Goal: Task Accomplishment & Management: Use online tool/utility

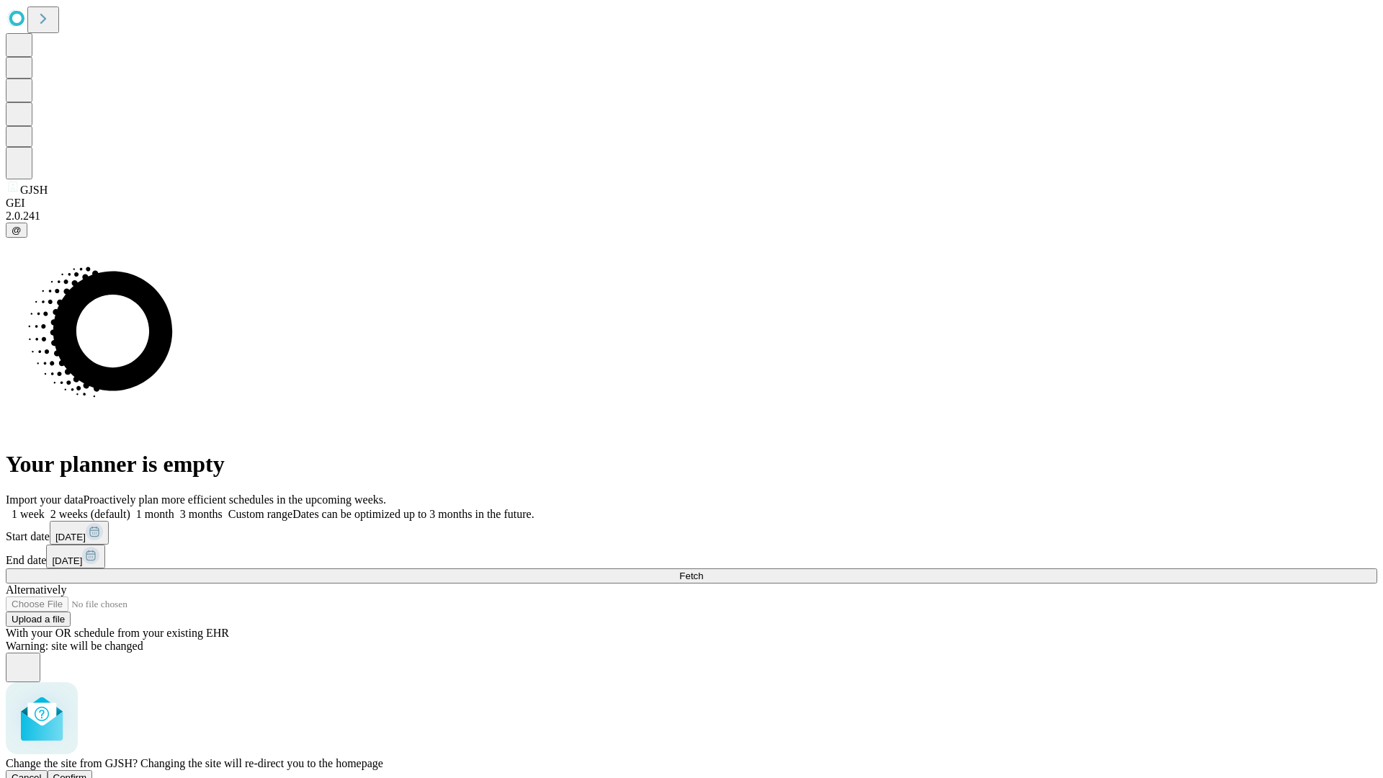
click at [87, 772] on span "Confirm" at bounding box center [70, 777] width 34 height 11
click at [174, 508] on label "1 month" at bounding box center [152, 514] width 44 height 12
click at [703, 571] on span "Fetch" at bounding box center [691, 576] width 24 height 11
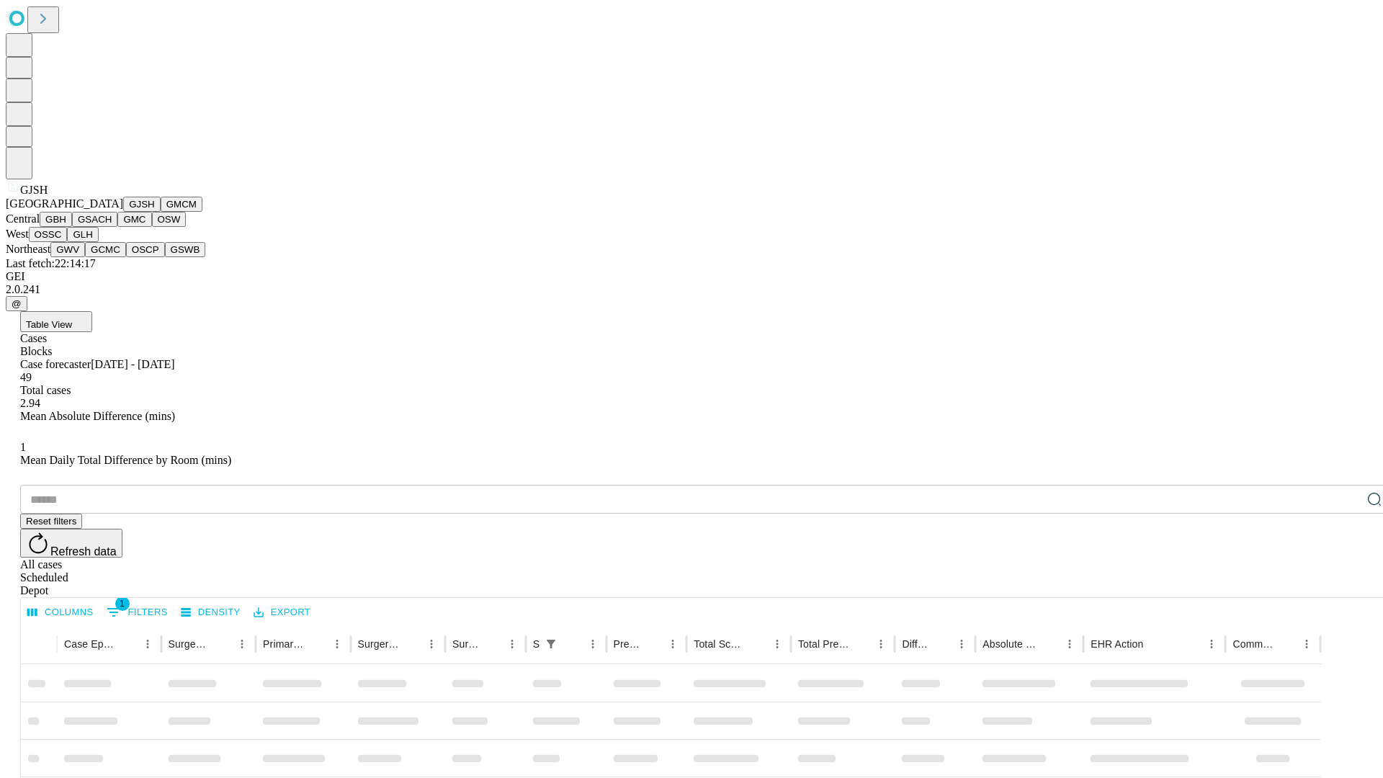
click at [161, 212] on button "GMCM" at bounding box center [182, 204] width 42 height 15
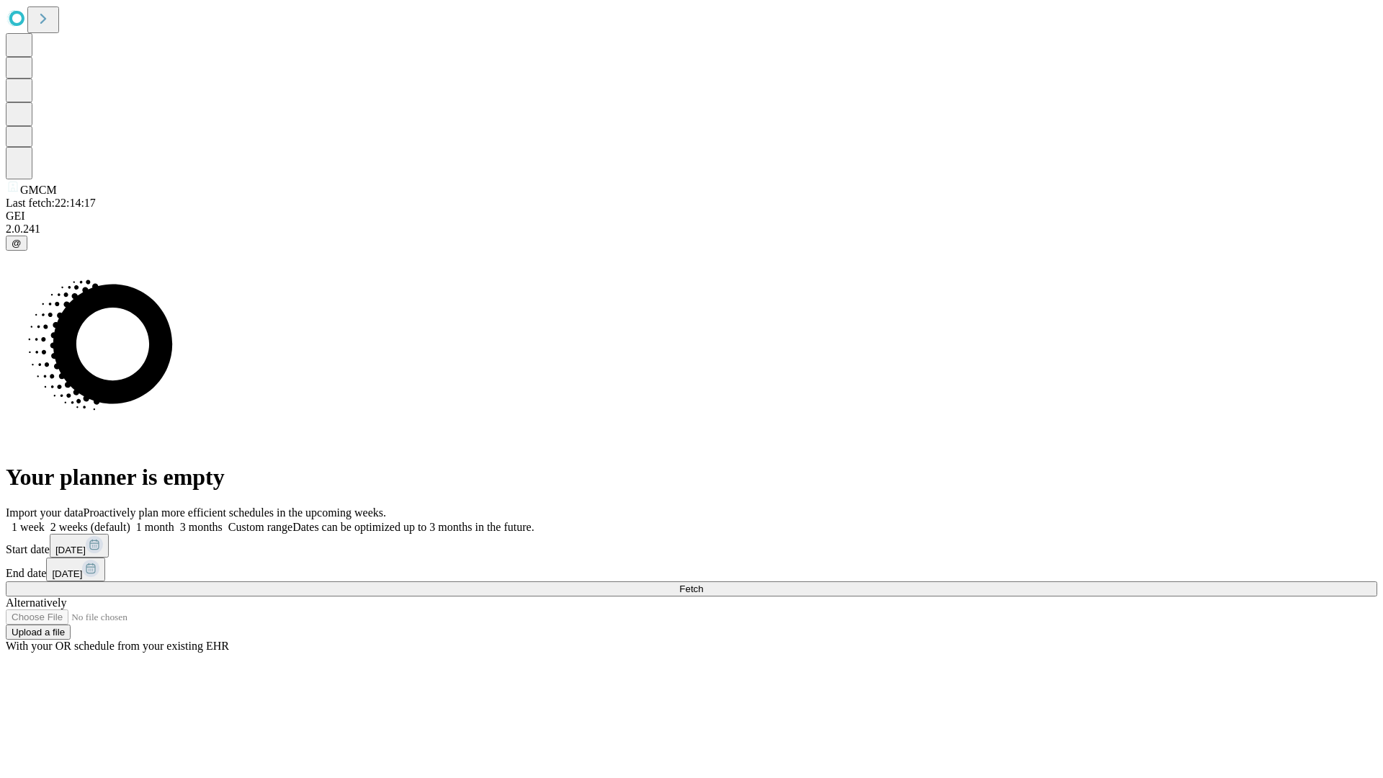
click at [174, 521] on label "1 month" at bounding box center [152, 527] width 44 height 12
click at [703, 584] on span "Fetch" at bounding box center [691, 589] width 24 height 11
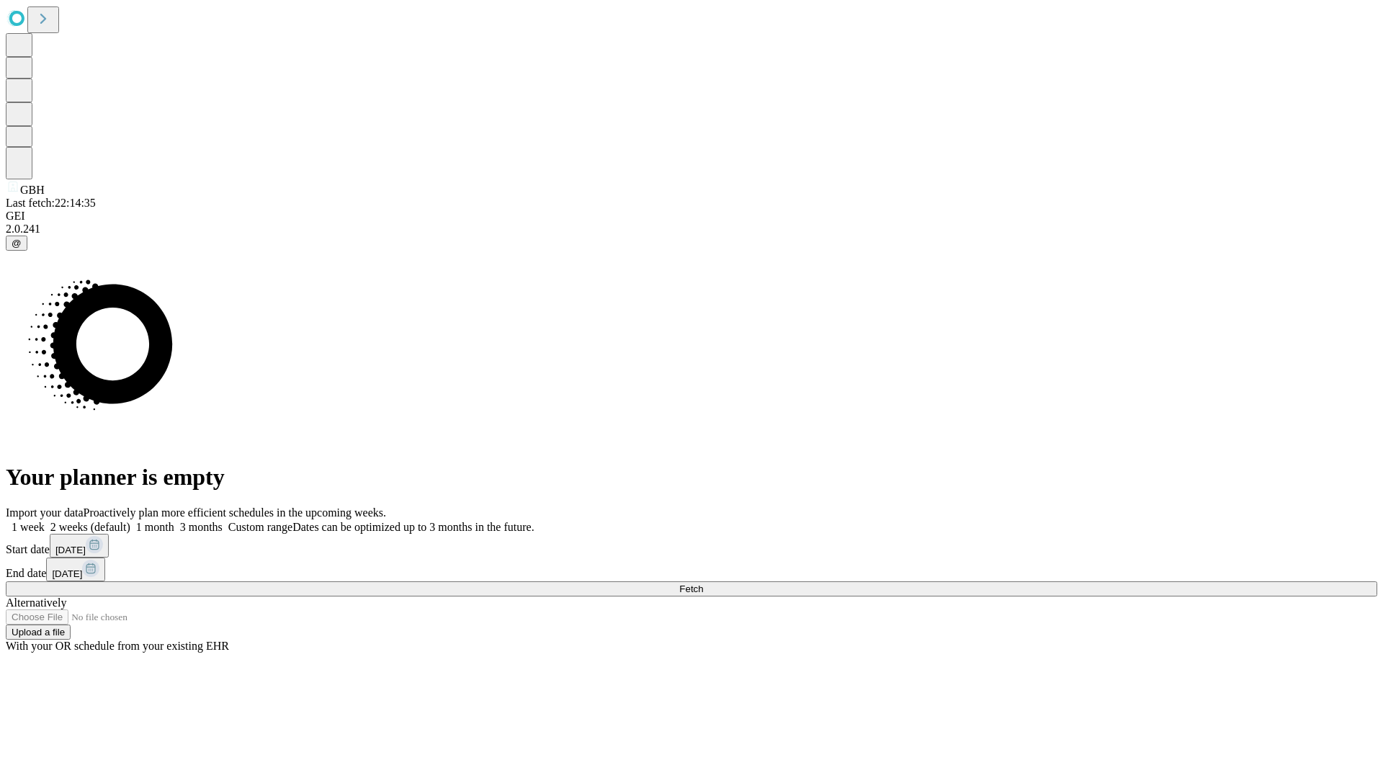
click at [174, 521] on label "1 month" at bounding box center [152, 527] width 44 height 12
click at [703, 584] on span "Fetch" at bounding box center [691, 589] width 24 height 11
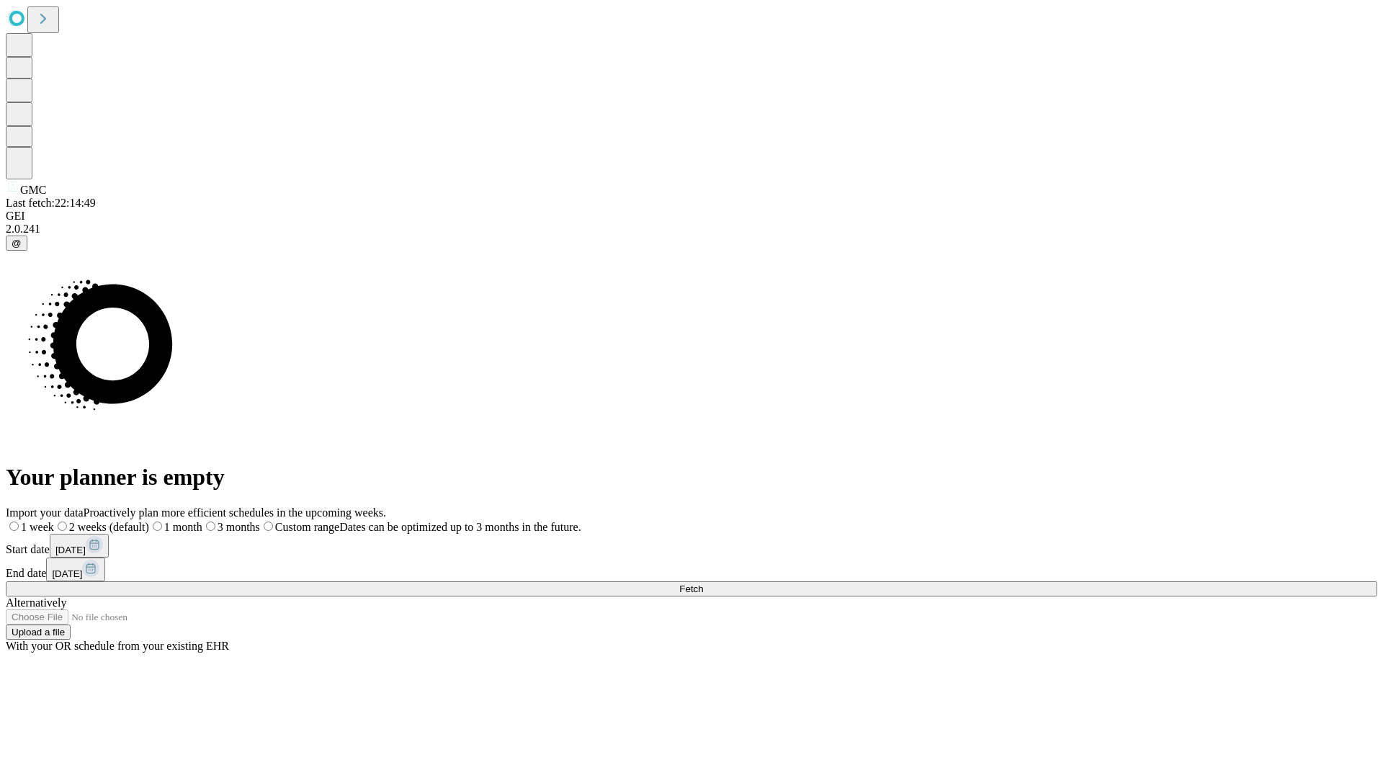
click at [703, 584] on span "Fetch" at bounding box center [691, 589] width 24 height 11
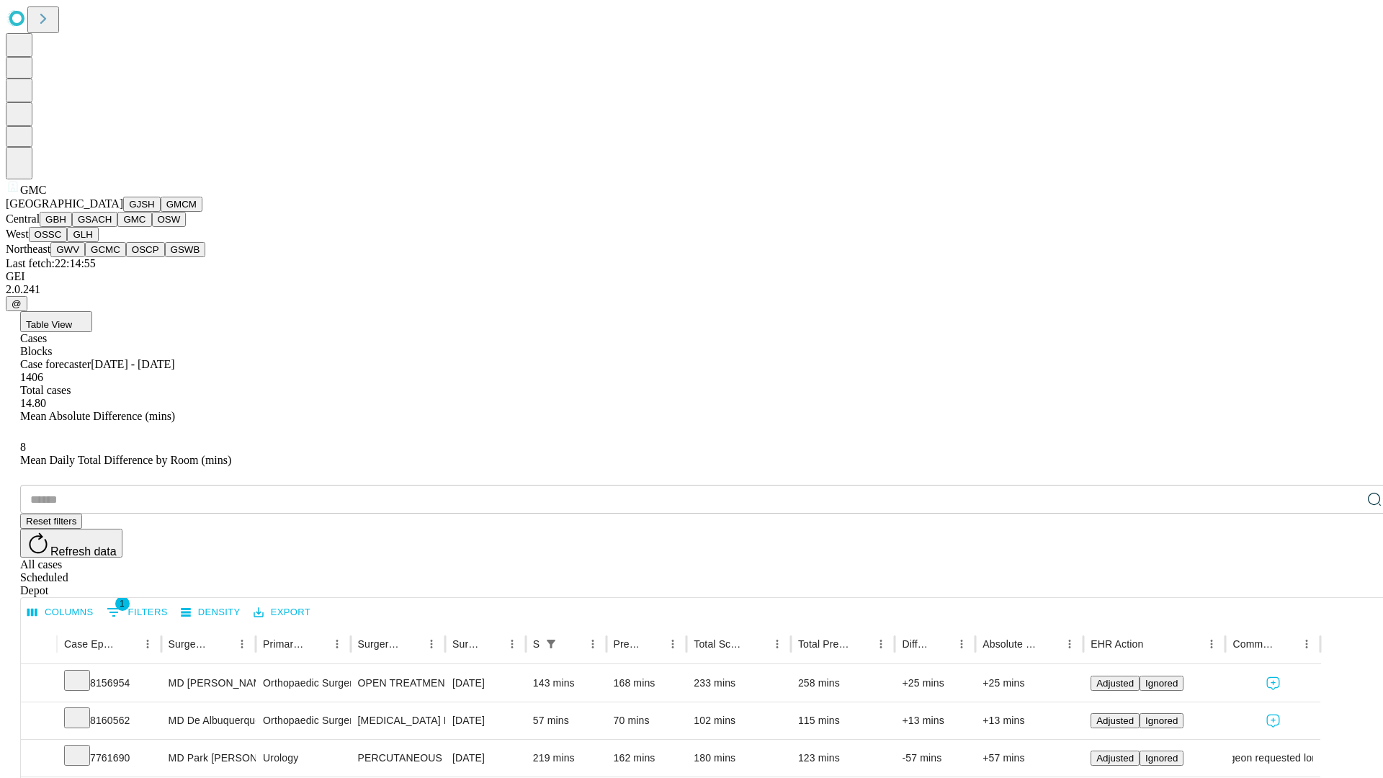
click at [152, 227] on button "OSW" at bounding box center [169, 219] width 35 height 15
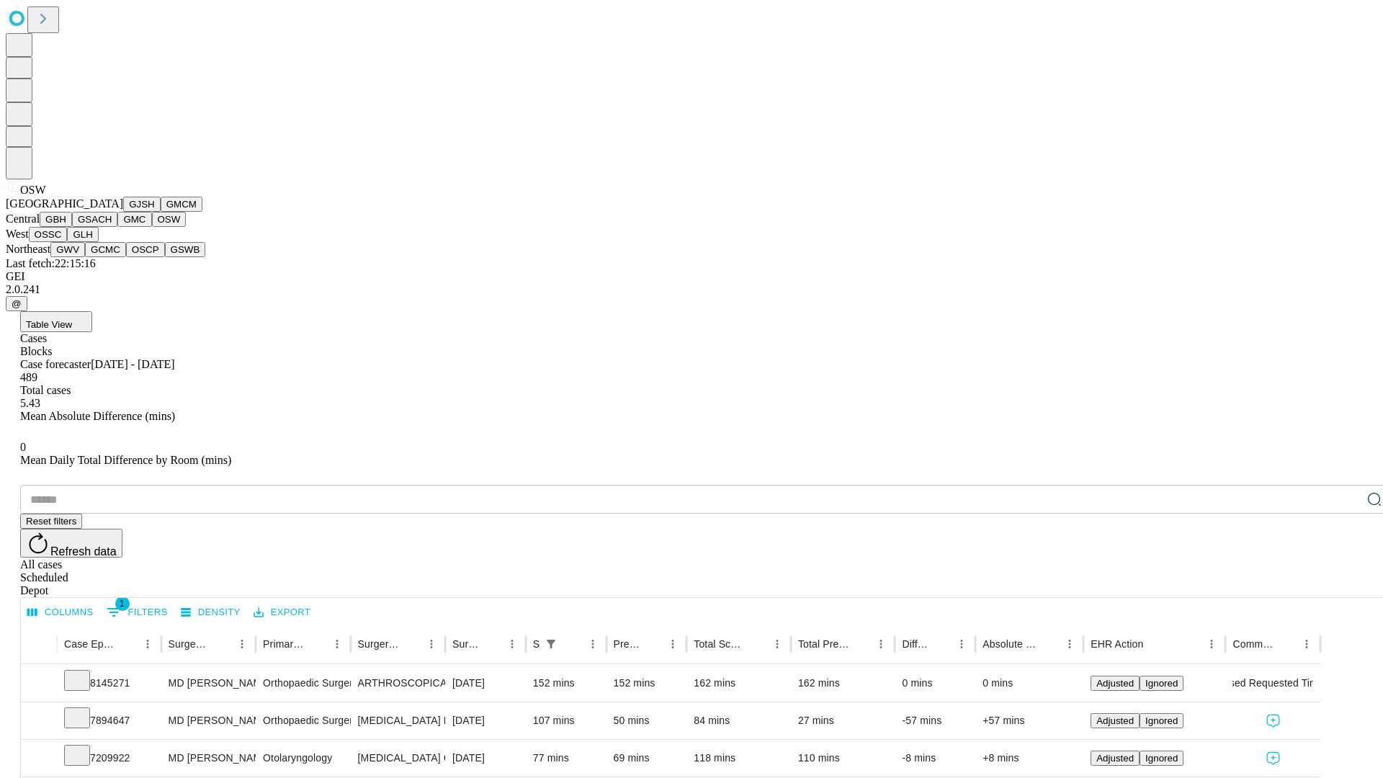
click at [68, 242] on button "OSSC" at bounding box center [48, 234] width 39 height 15
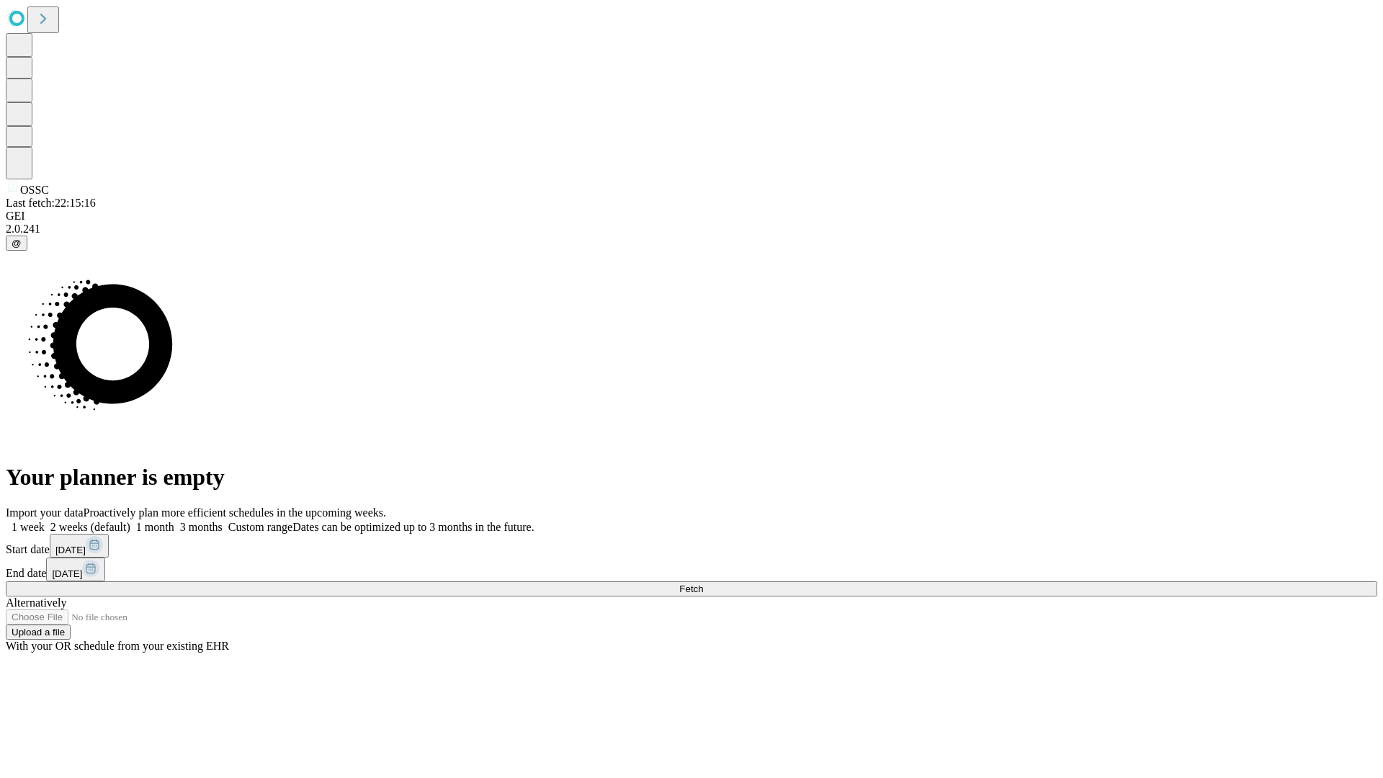
click at [703, 584] on span "Fetch" at bounding box center [691, 589] width 24 height 11
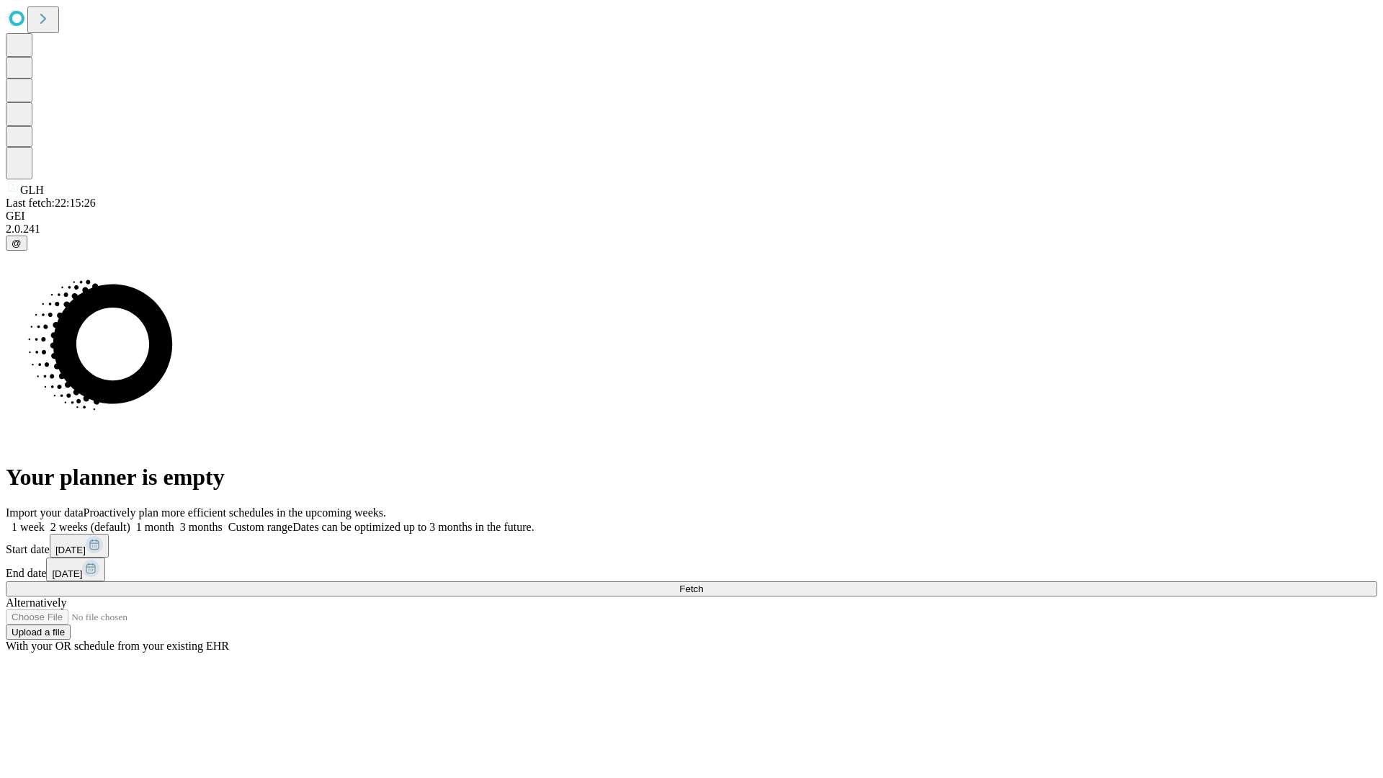
click at [174, 521] on label "1 month" at bounding box center [152, 527] width 44 height 12
click at [703, 584] on span "Fetch" at bounding box center [691, 589] width 24 height 11
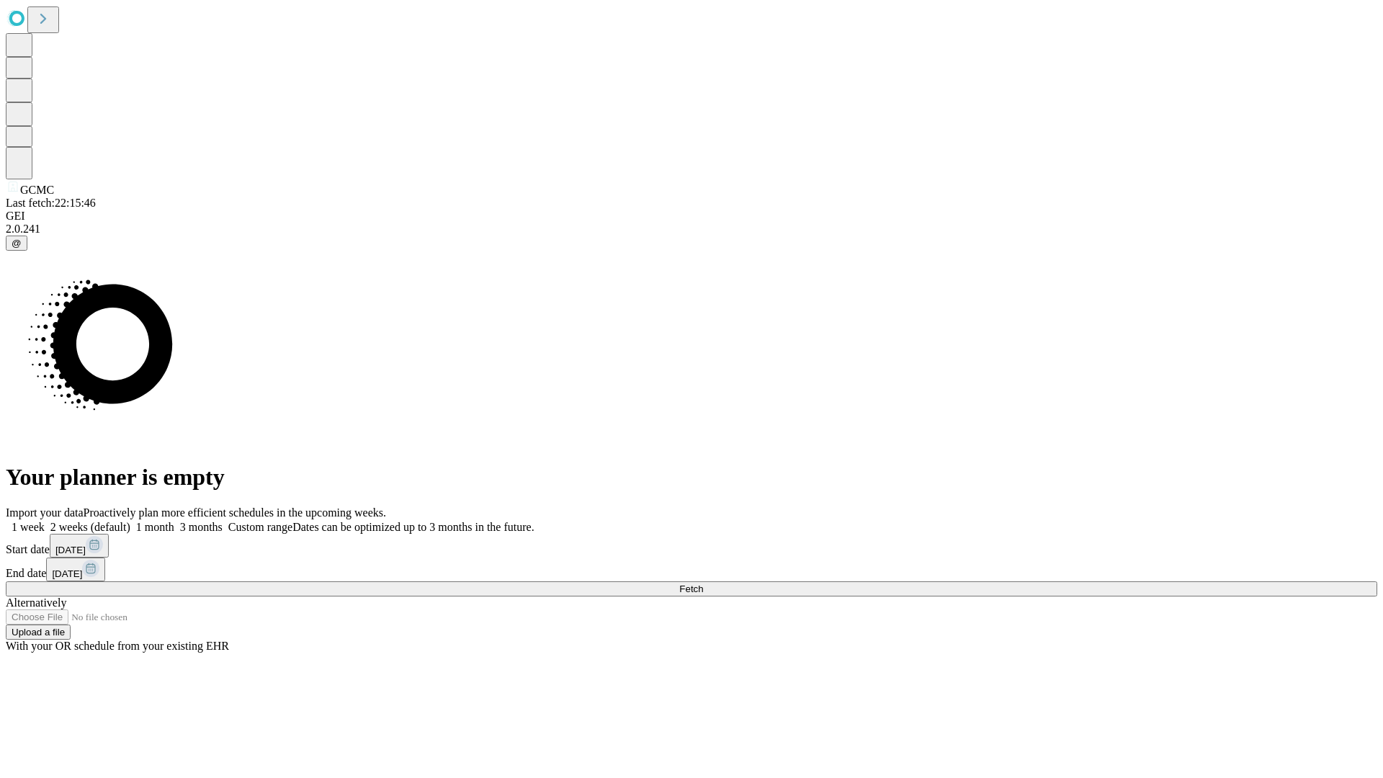
click at [174, 521] on label "1 month" at bounding box center [152, 527] width 44 height 12
click at [703, 584] on span "Fetch" at bounding box center [691, 589] width 24 height 11
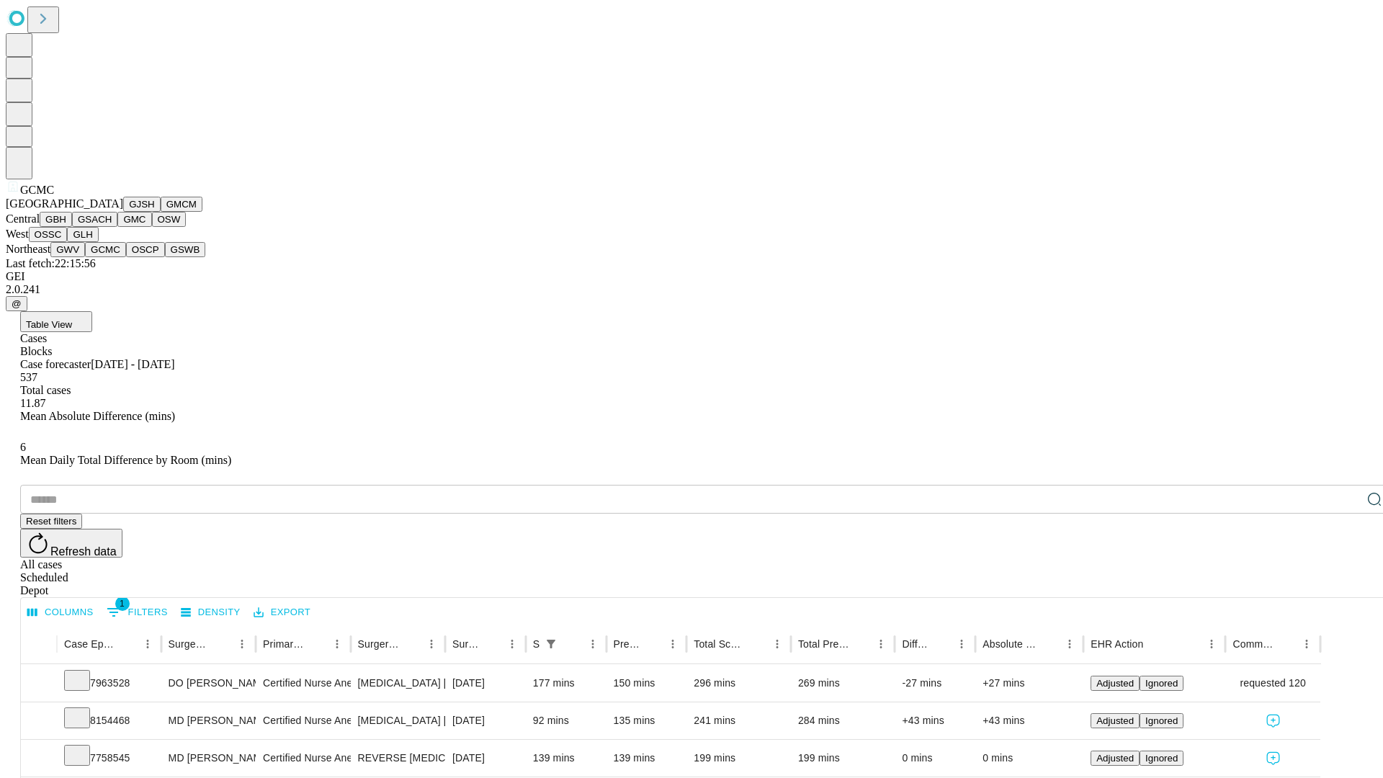
click at [126, 257] on button "OSCP" at bounding box center [145, 249] width 39 height 15
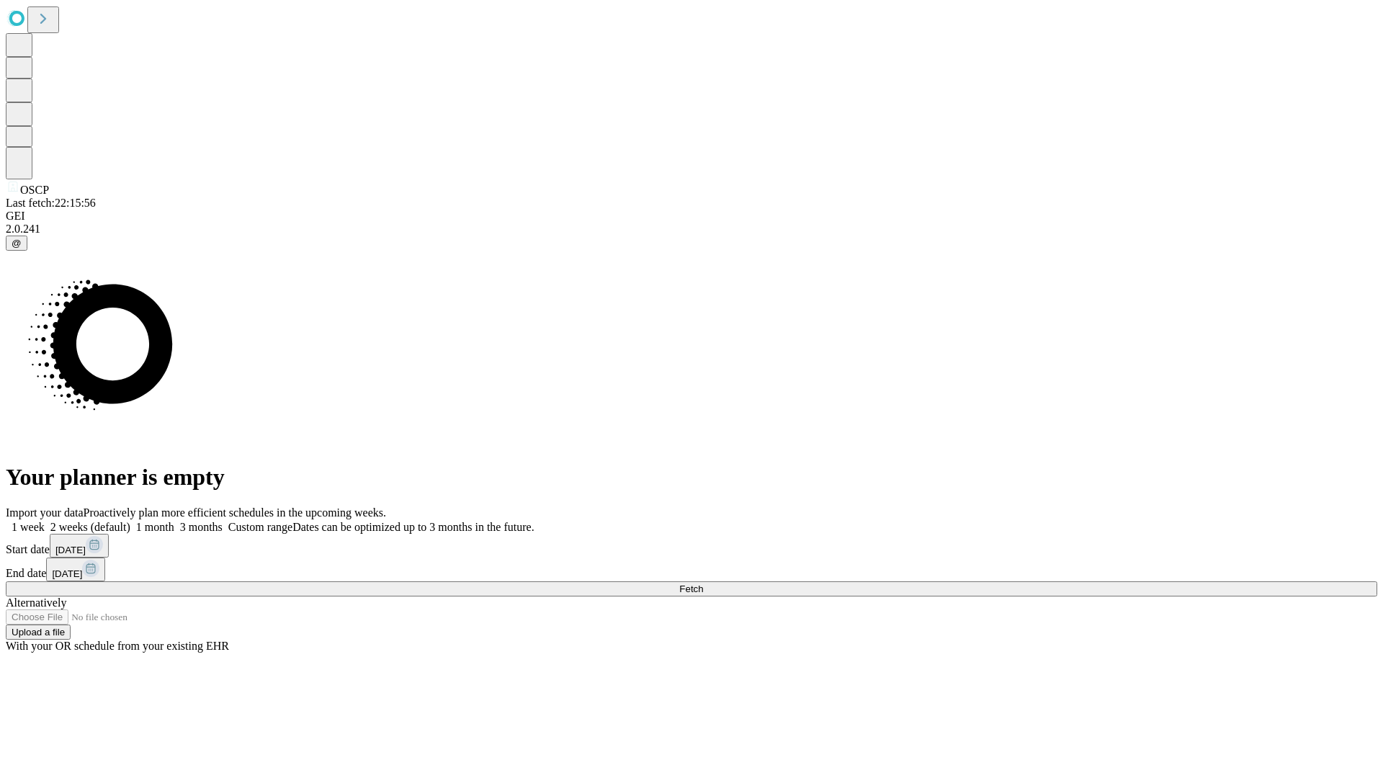
click at [174, 521] on label "1 month" at bounding box center [152, 527] width 44 height 12
click at [703, 584] on span "Fetch" at bounding box center [691, 589] width 24 height 11
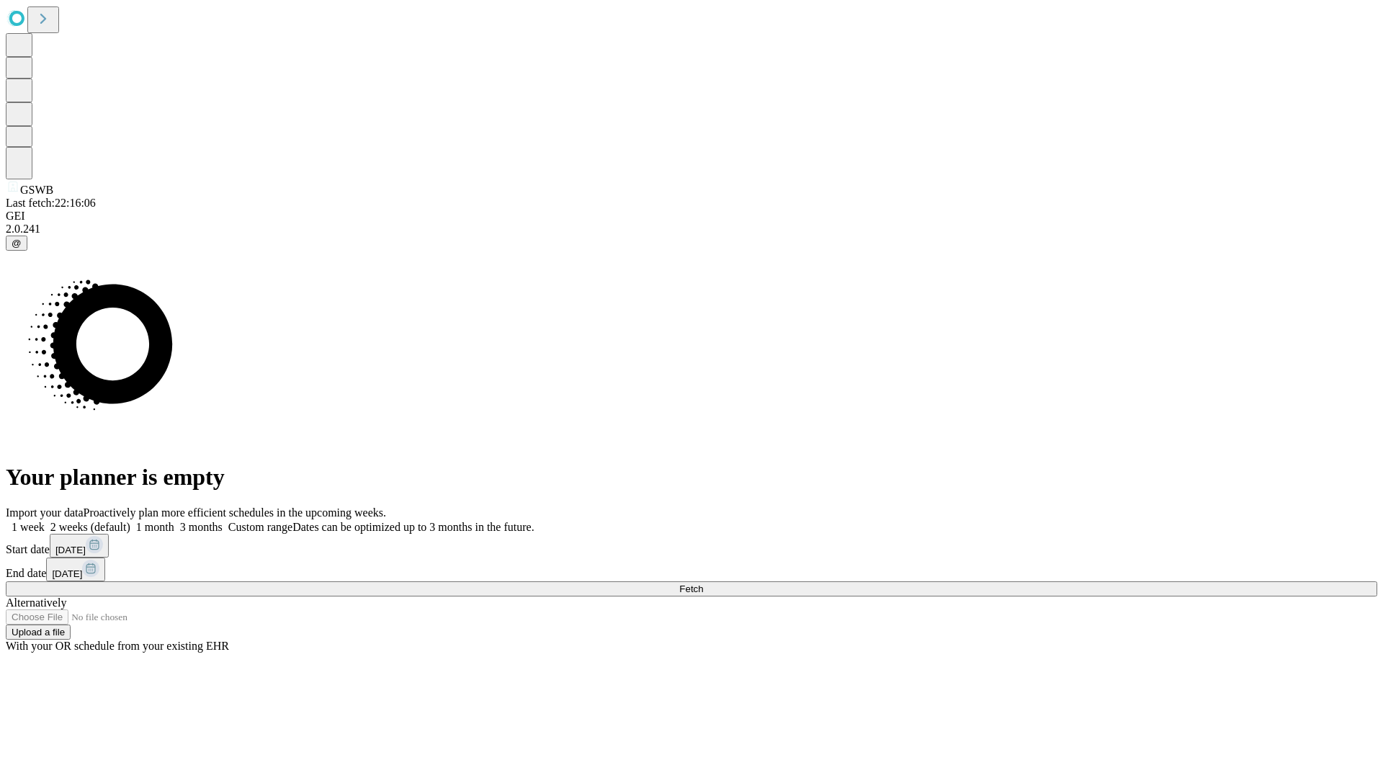
click at [174, 521] on label "1 month" at bounding box center [152, 527] width 44 height 12
click at [703, 584] on span "Fetch" at bounding box center [691, 589] width 24 height 11
